Goal: Obtain resource: Download file/media

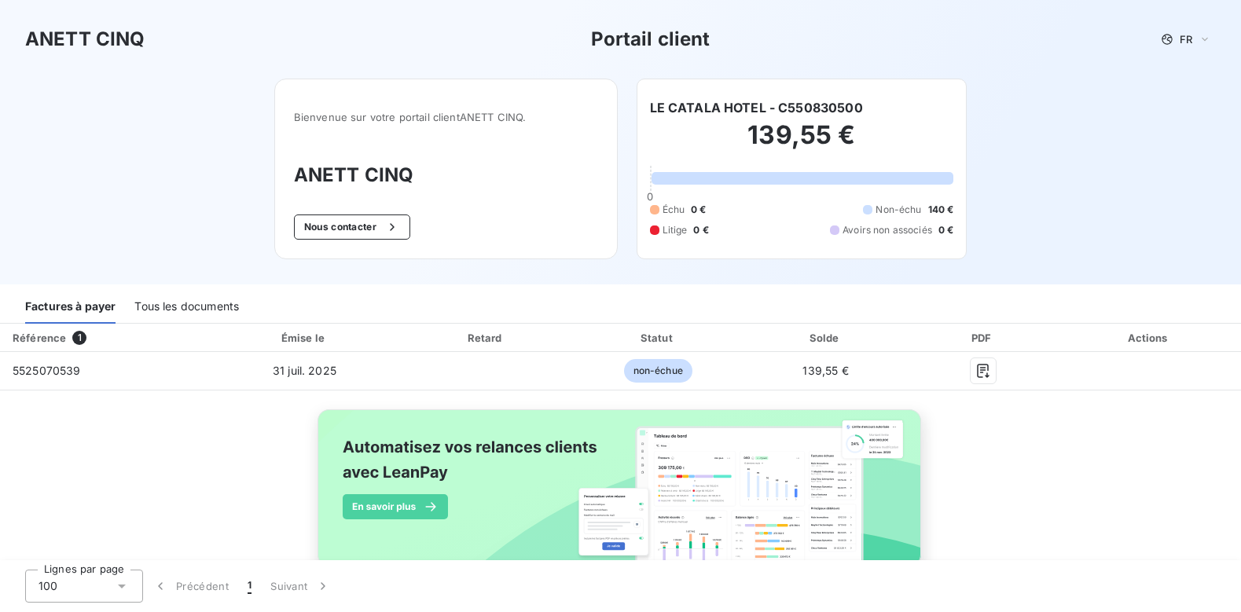
click at [166, 309] on div "Tous les documents" at bounding box center [186, 307] width 105 height 33
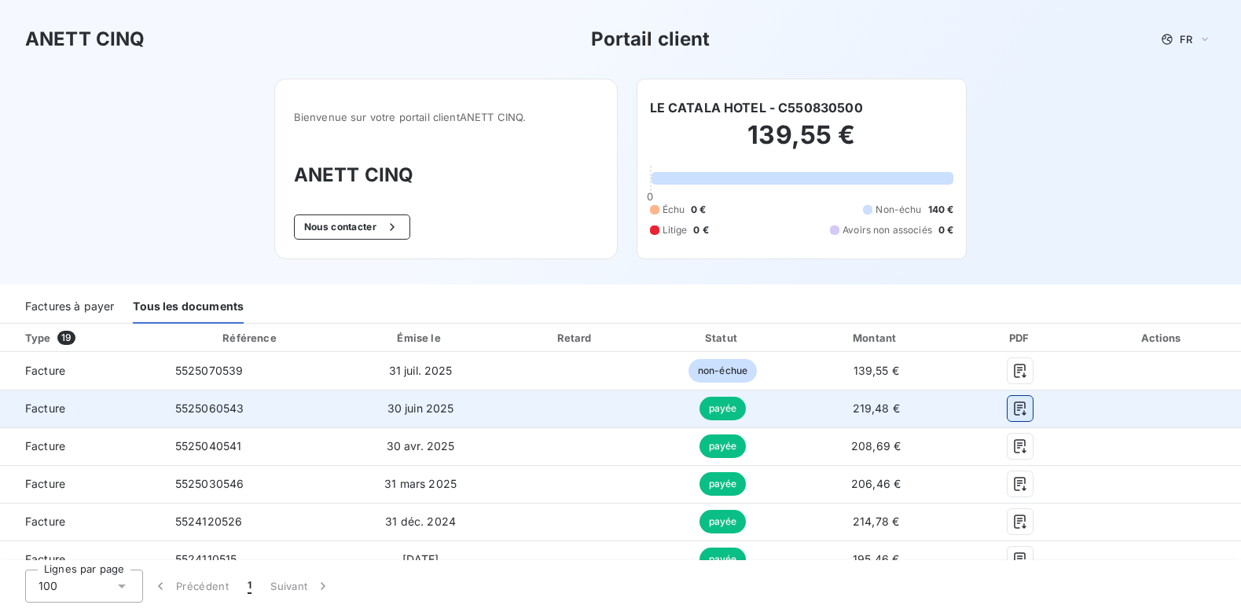
click at [1012, 407] on icon "button" at bounding box center [1020, 409] width 16 height 16
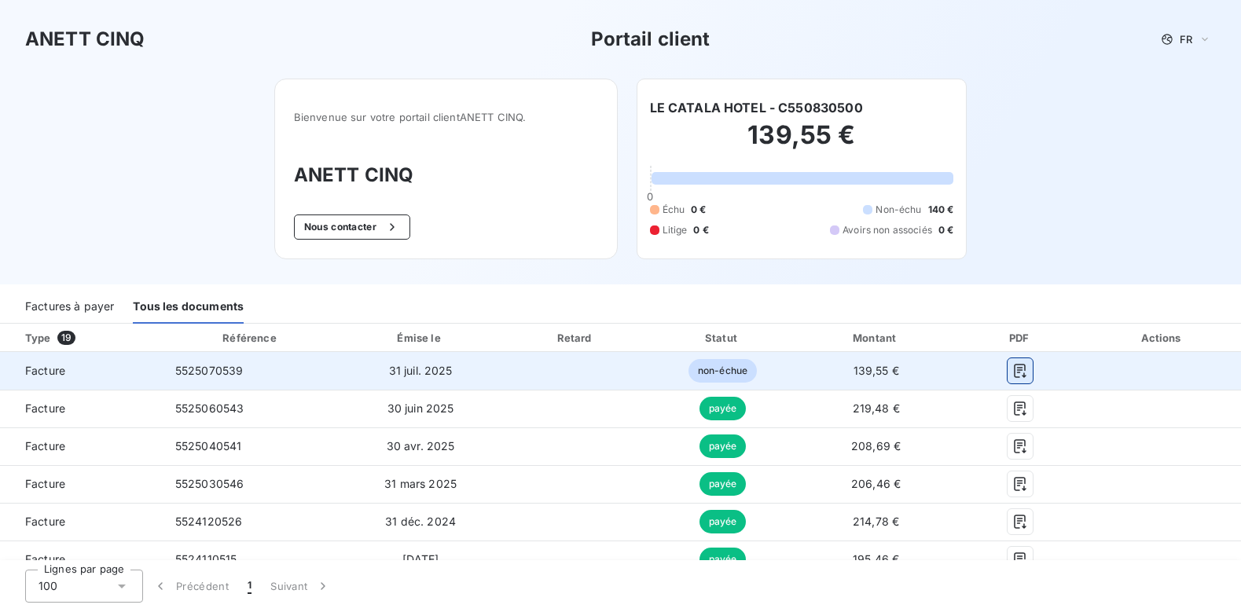
click at [1014, 374] on icon "button" at bounding box center [1020, 371] width 12 height 14
click at [1019, 367] on button "button" at bounding box center [1019, 370] width 25 height 25
